Goal: Register for event/course

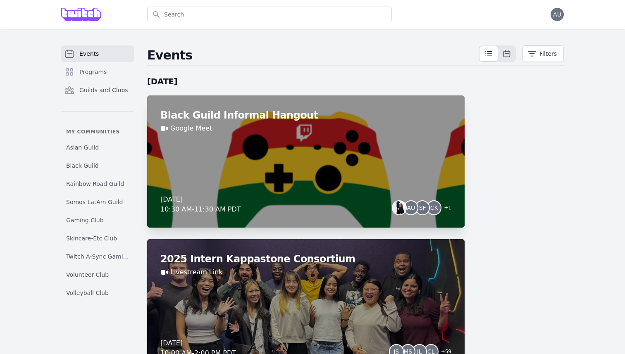
click at [404, 153] on div "Black Guild Informal Hangout Google Meet [DATE] 10:30 AM - 11:30 AM PDT AU SF C…" at bounding box center [306, 162] width 318 height 132
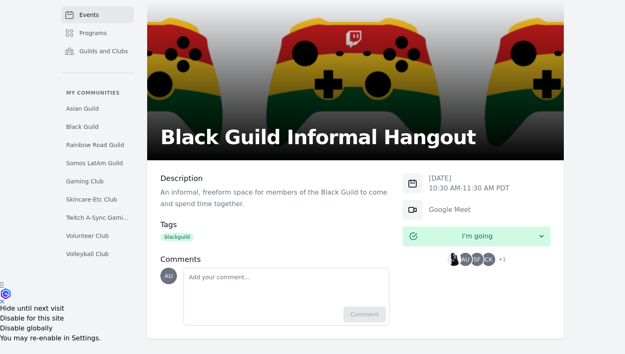
scroll to position [73, 0]
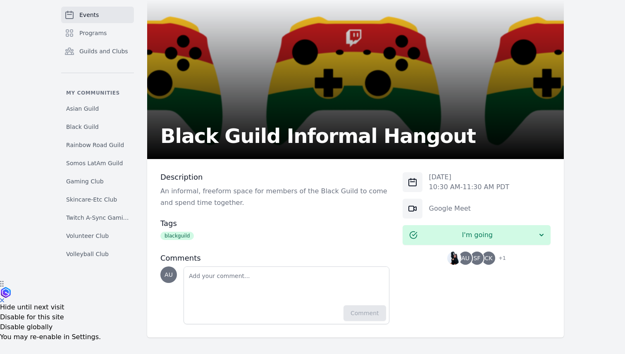
click at [458, 261] on img at bounding box center [453, 258] width 13 height 13
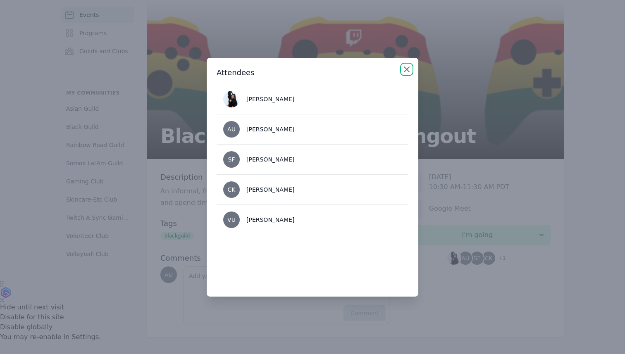
click at [411, 68] on icon "button" at bounding box center [407, 69] width 10 height 10
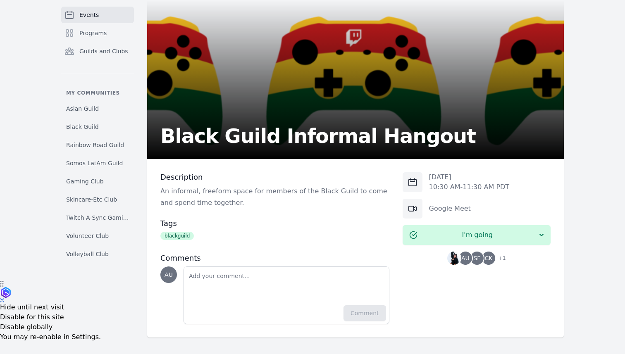
scroll to position [0, 0]
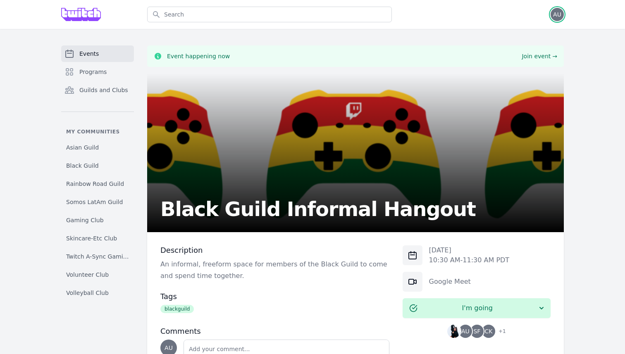
click at [556, 18] on span "AU" at bounding box center [557, 14] width 13 height 13
click at [510, 37] on link "Admin" at bounding box center [524, 33] width 79 height 15
